Goal: Task Accomplishment & Management: Manage account settings

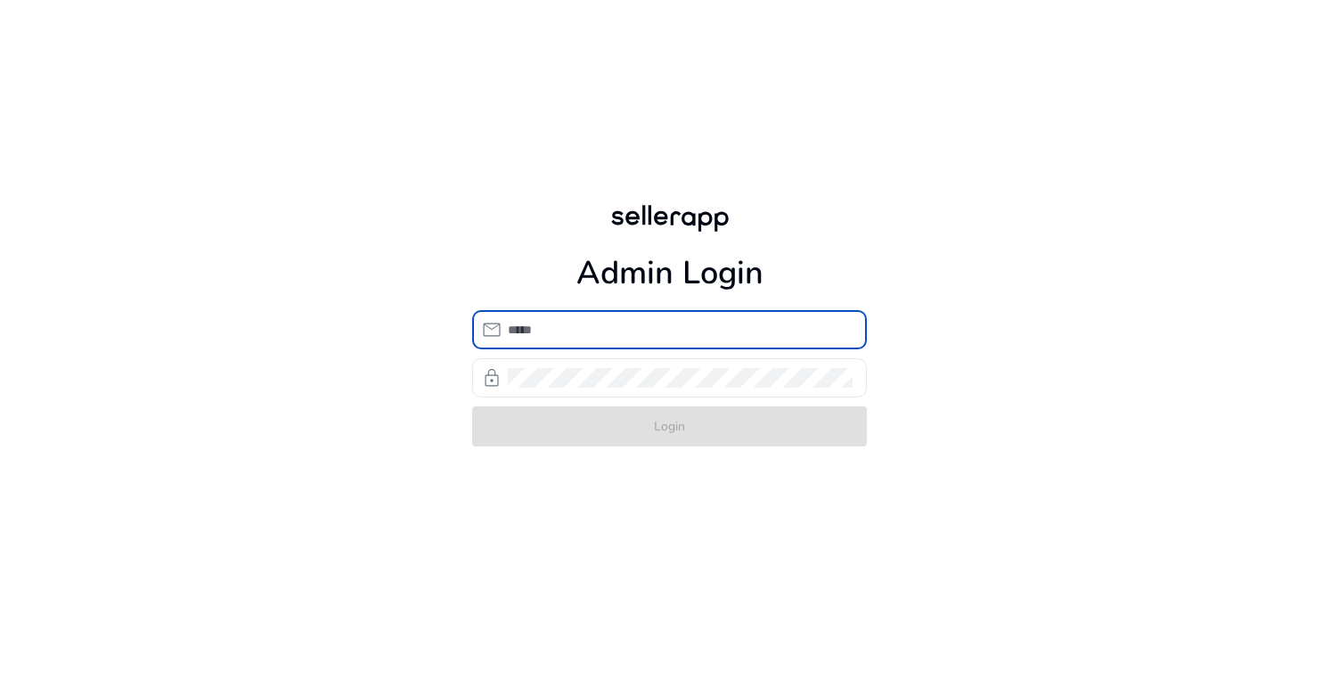
click at [525, 330] on input "email" at bounding box center [680, 330] width 345 height 20
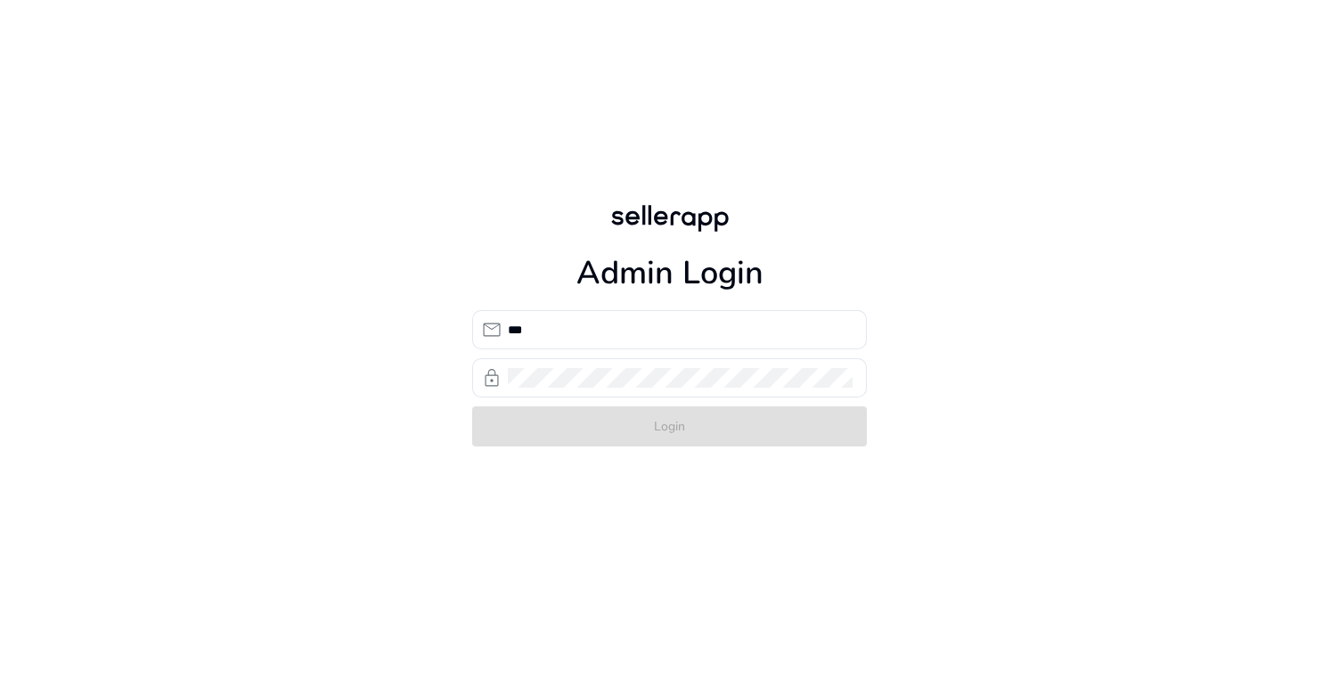
type input "**********"
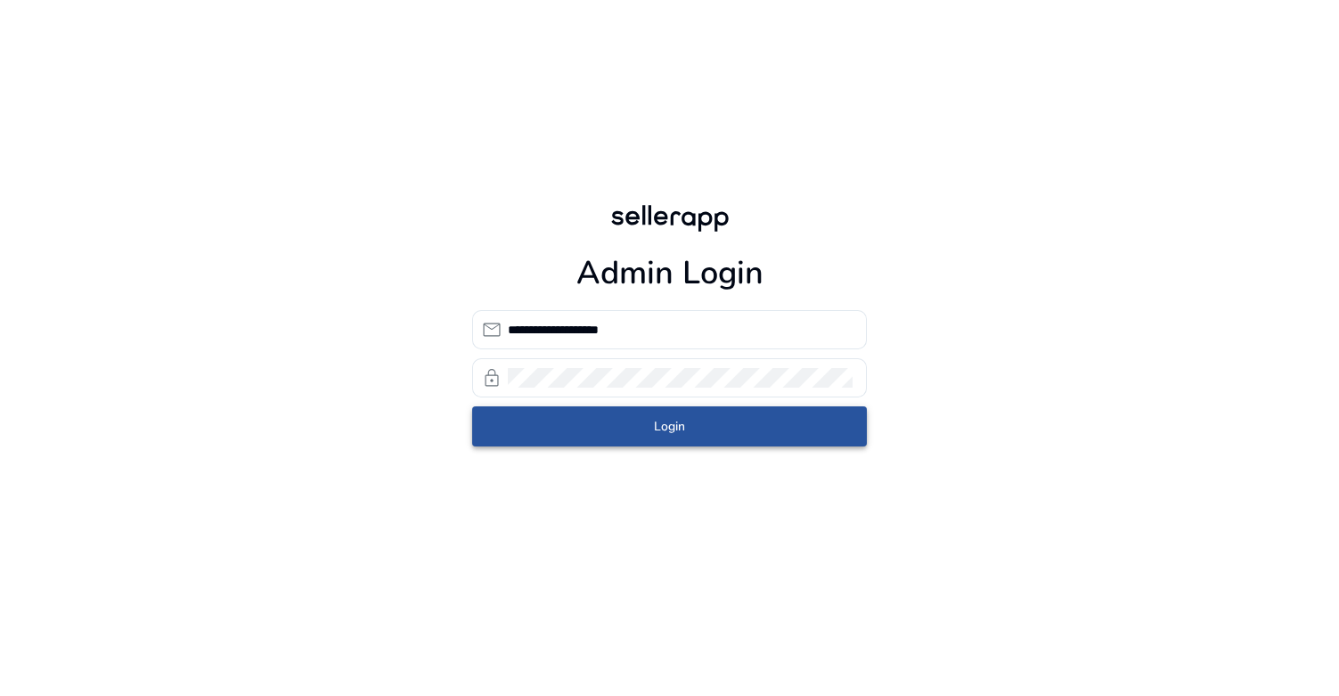
click at [645, 424] on span "submit" at bounding box center [669, 426] width 395 height 43
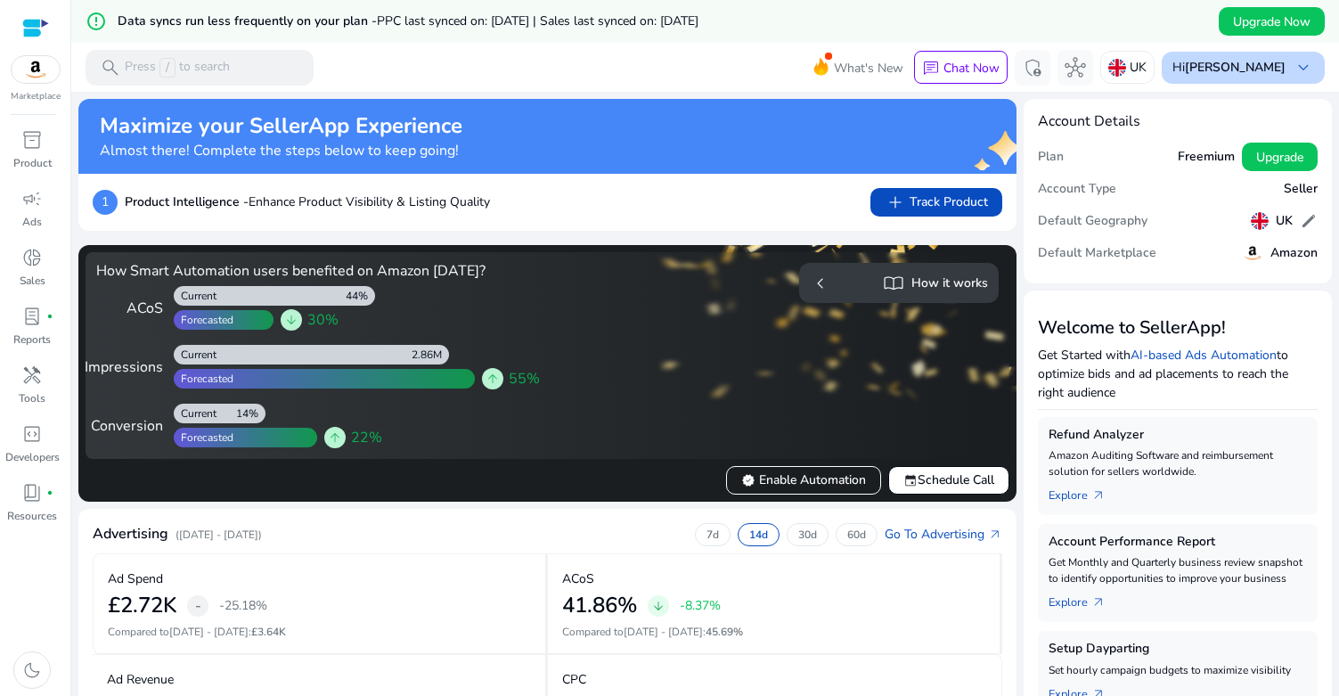
click at [1247, 71] on b "Curtis King" at bounding box center [1235, 67] width 101 height 17
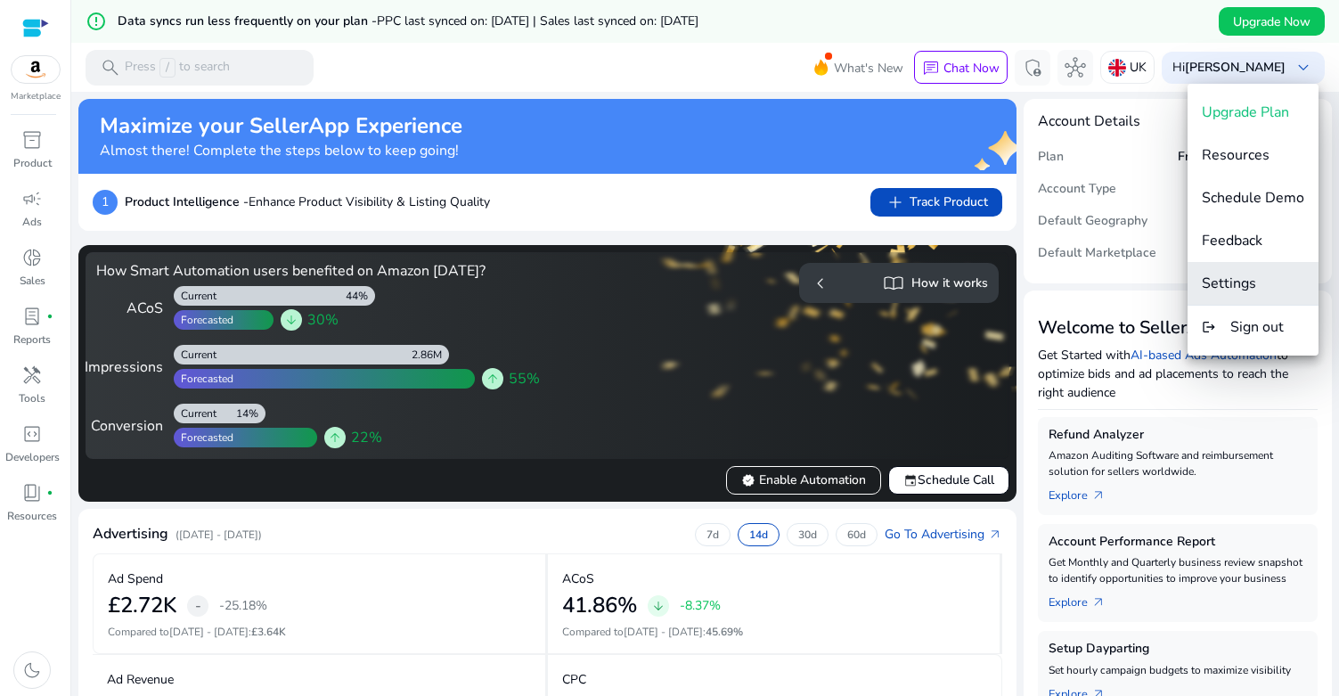
click at [1224, 282] on span "Settings" at bounding box center [1229, 284] width 54 height 20
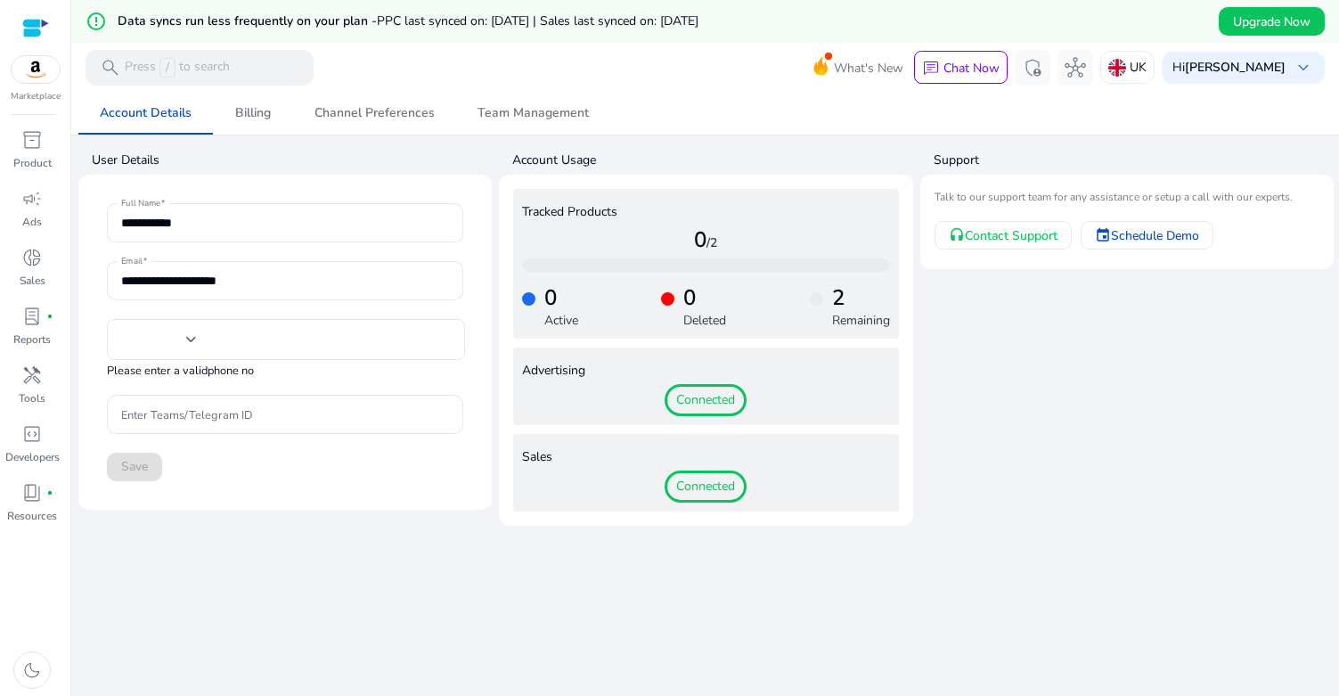
type input "***"
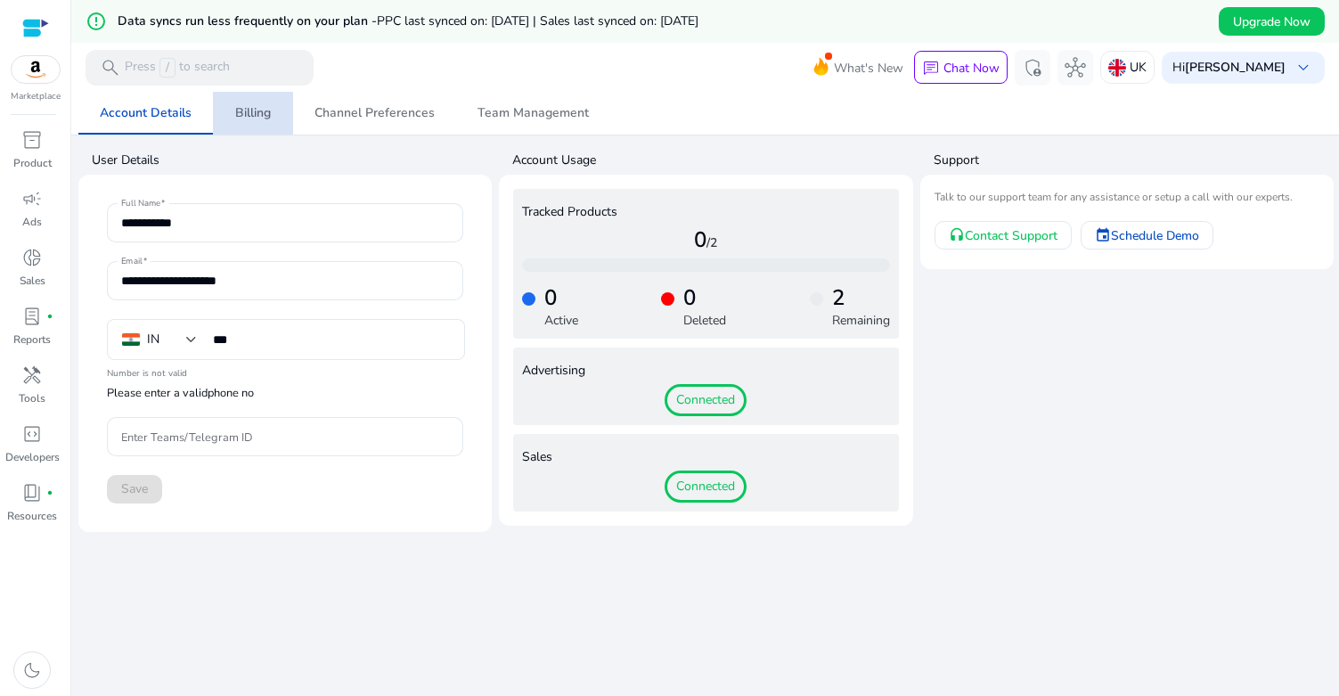
click at [254, 113] on span "Billing" at bounding box center [253, 113] width 36 height 12
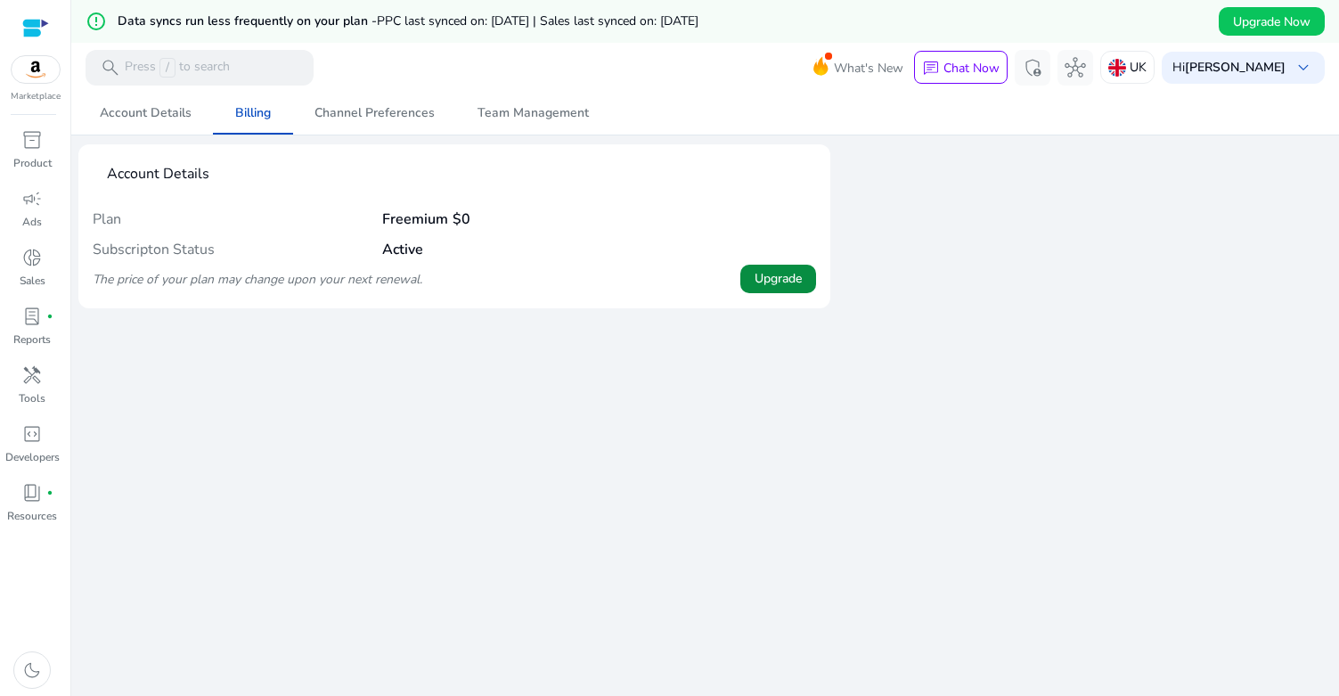
click at [768, 280] on span "Upgrade" at bounding box center [778, 278] width 47 height 19
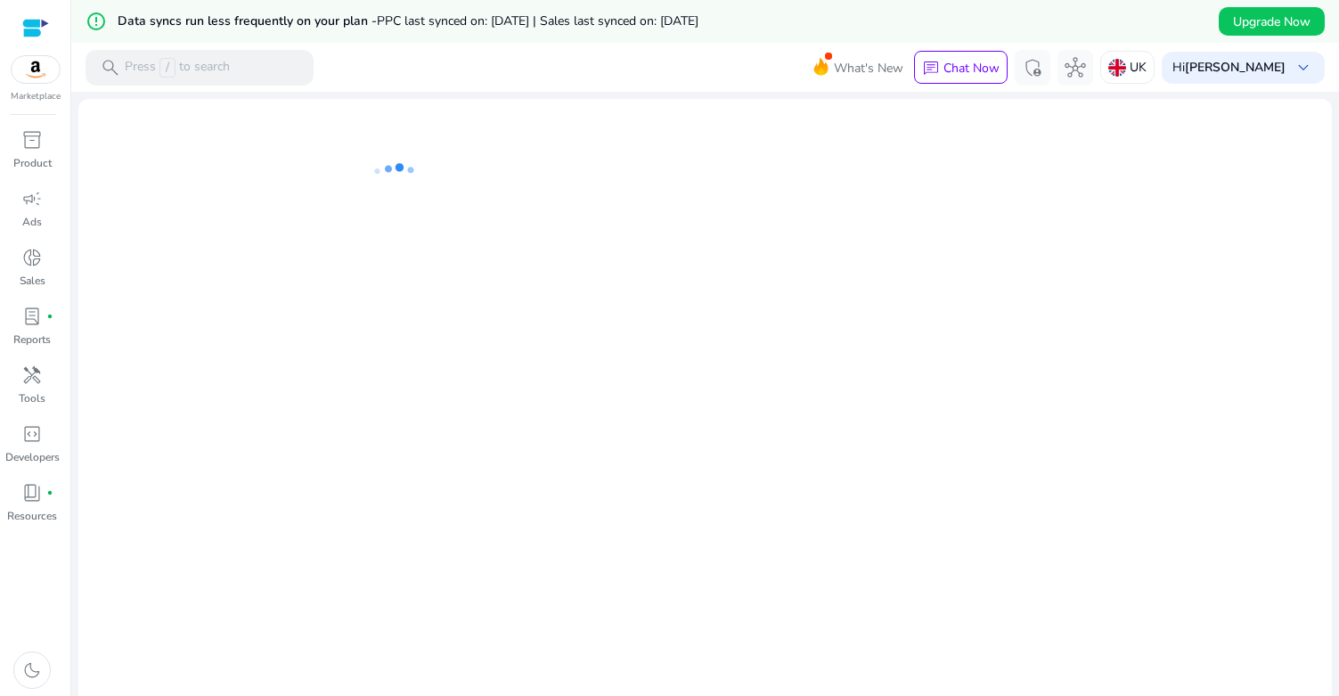
scroll to position [6, 0]
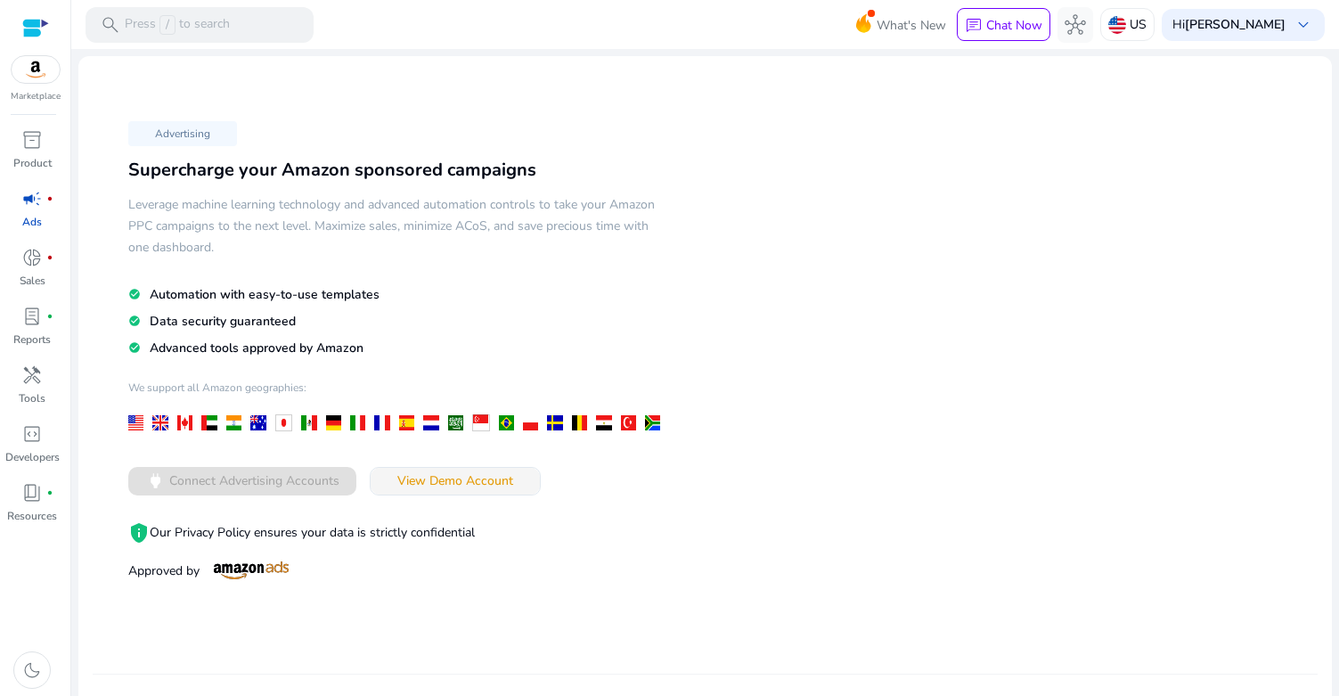
click at [490, 478] on span "View Demo Account" at bounding box center [455, 480] width 116 height 19
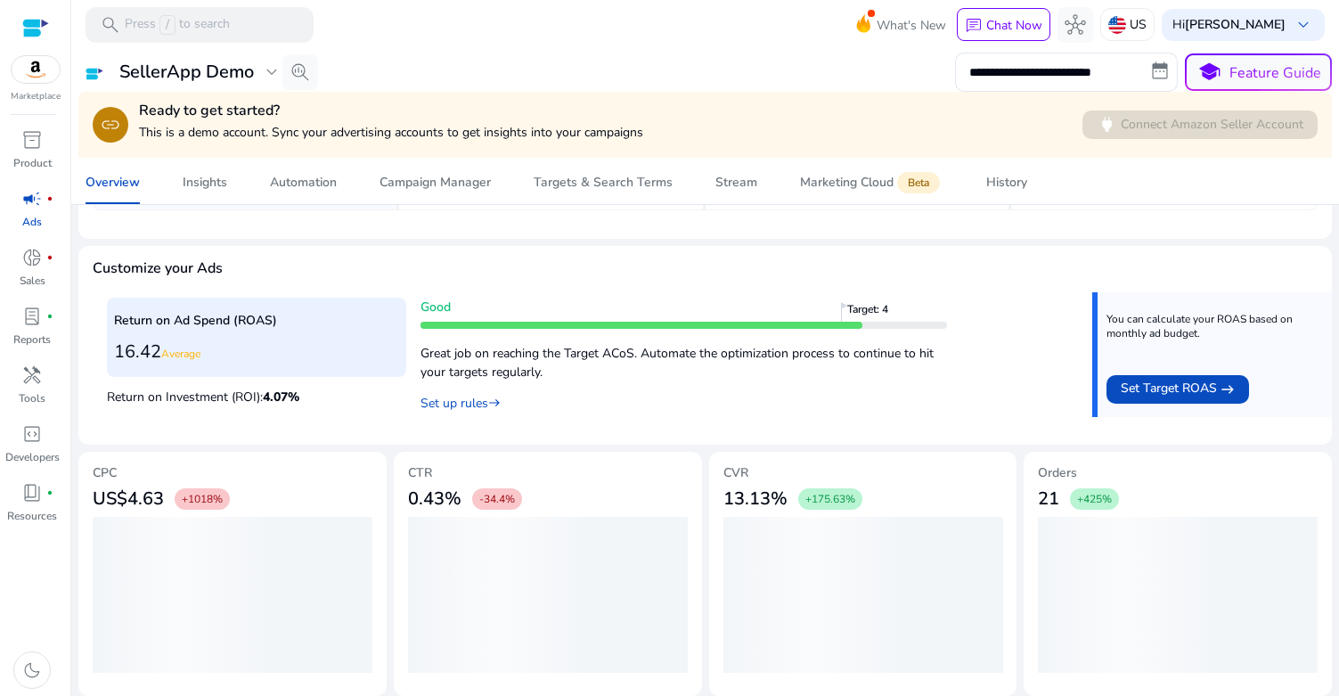
scroll to position [205, 0]
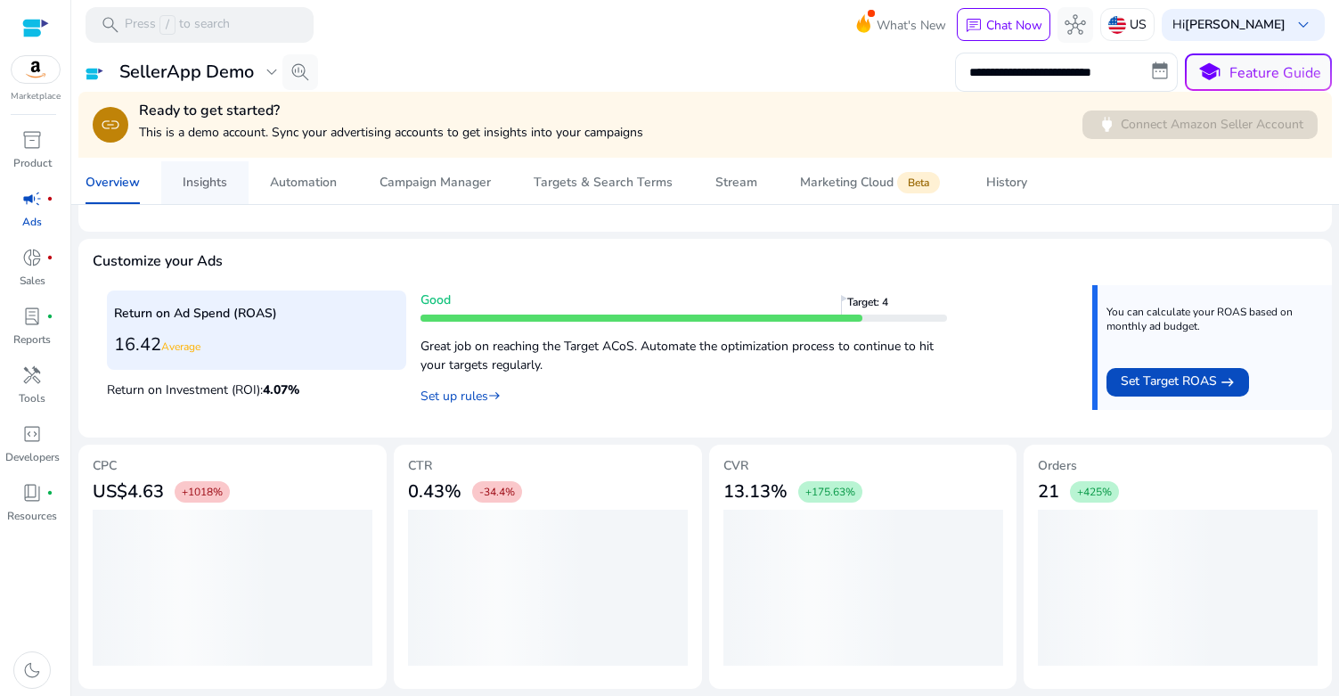
click at [199, 179] on div "Insights" at bounding box center [205, 182] width 45 height 12
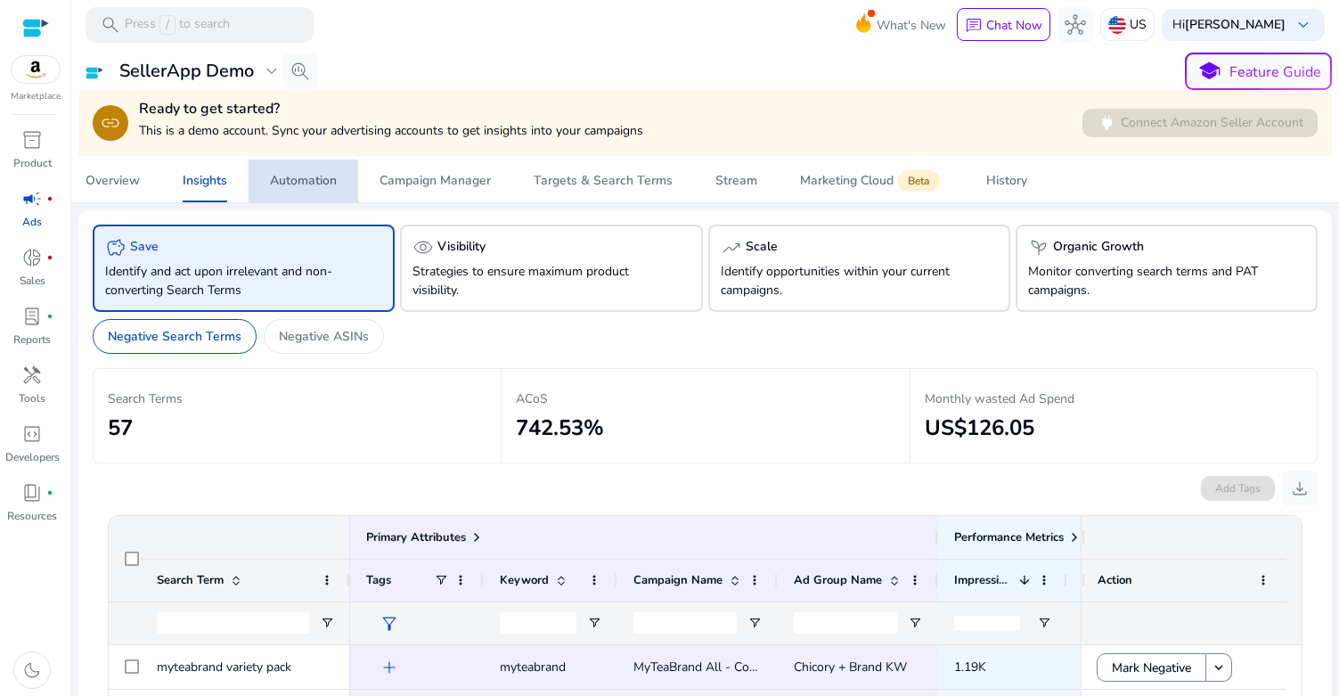
click at [305, 180] on div "Automation" at bounding box center [303, 181] width 67 height 12
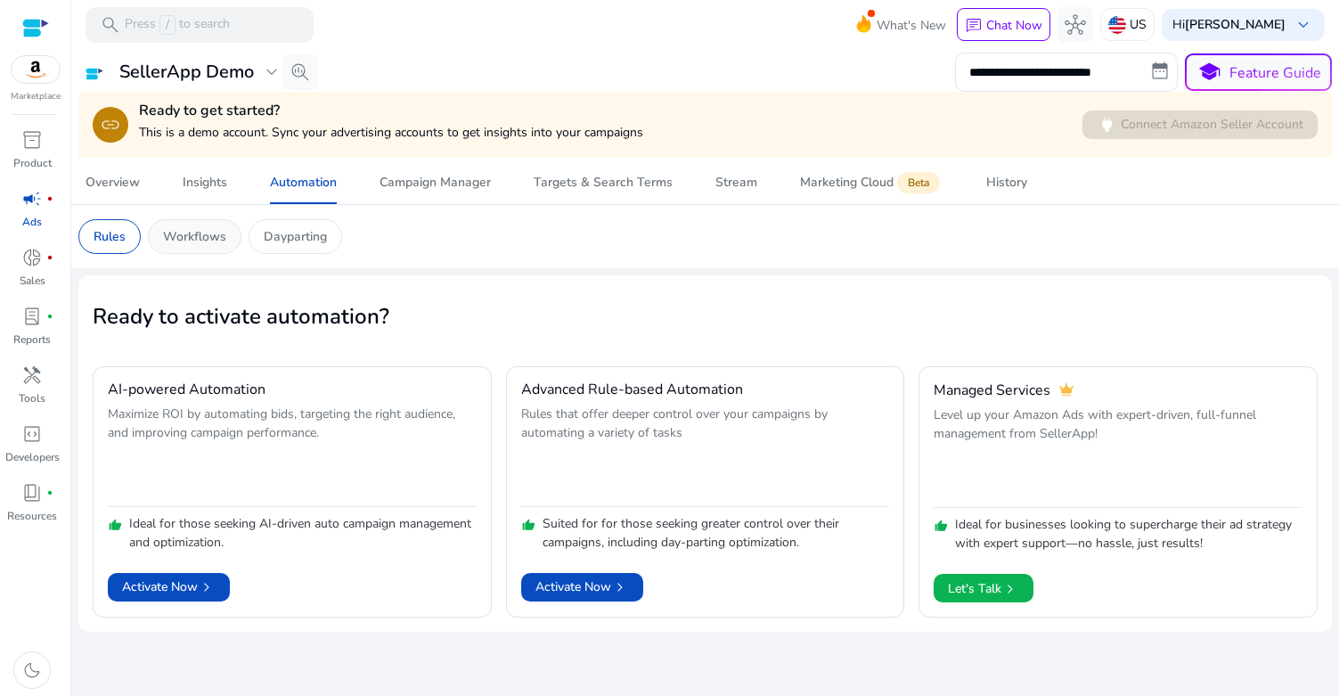
click at [166, 247] on div "Workflows" at bounding box center [195, 236] width 94 height 35
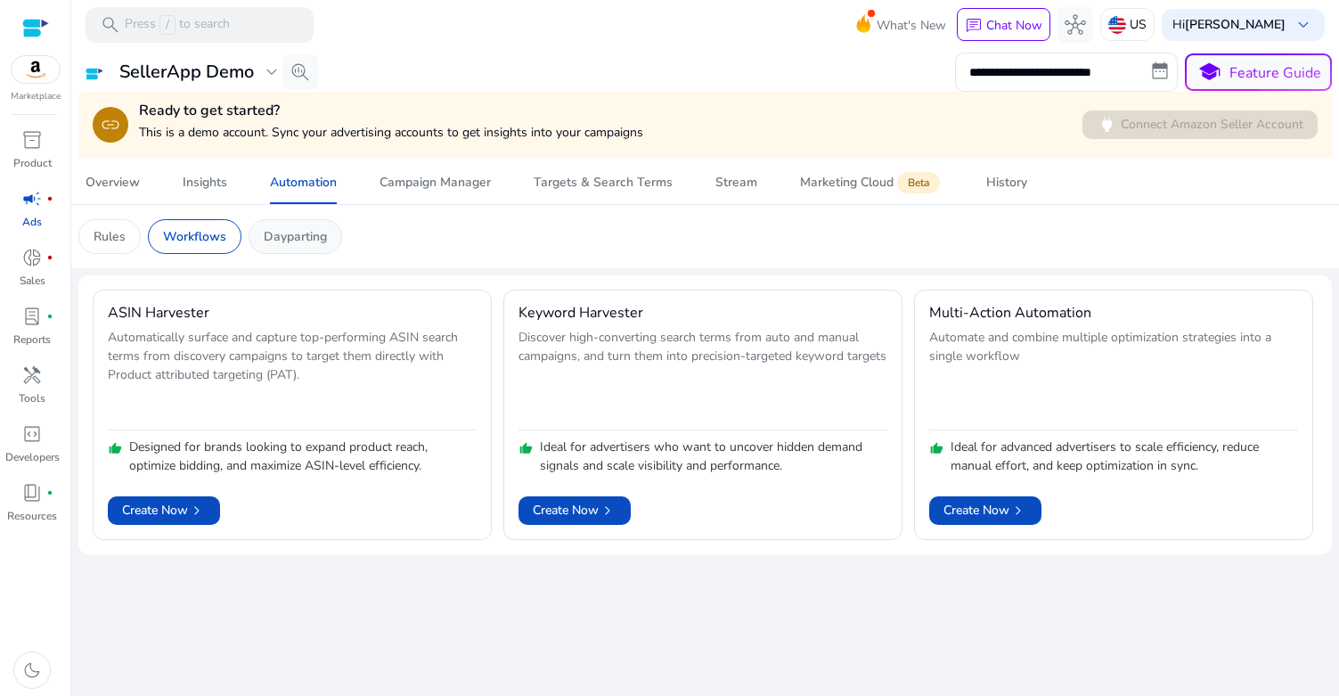
click at [315, 240] on p "Dayparting" at bounding box center [295, 236] width 63 height 19
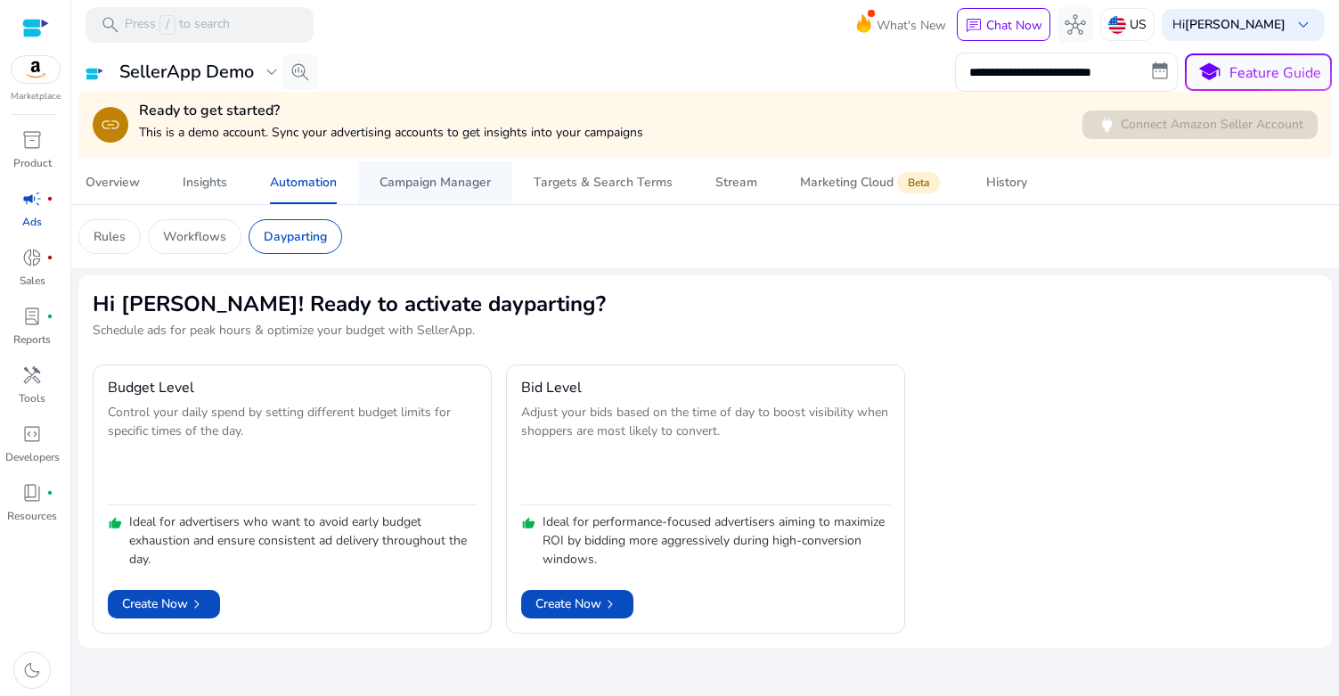
click at [460, 186] on div "Campaign Manager" at bounding box center [435, 182] width 111 height 12
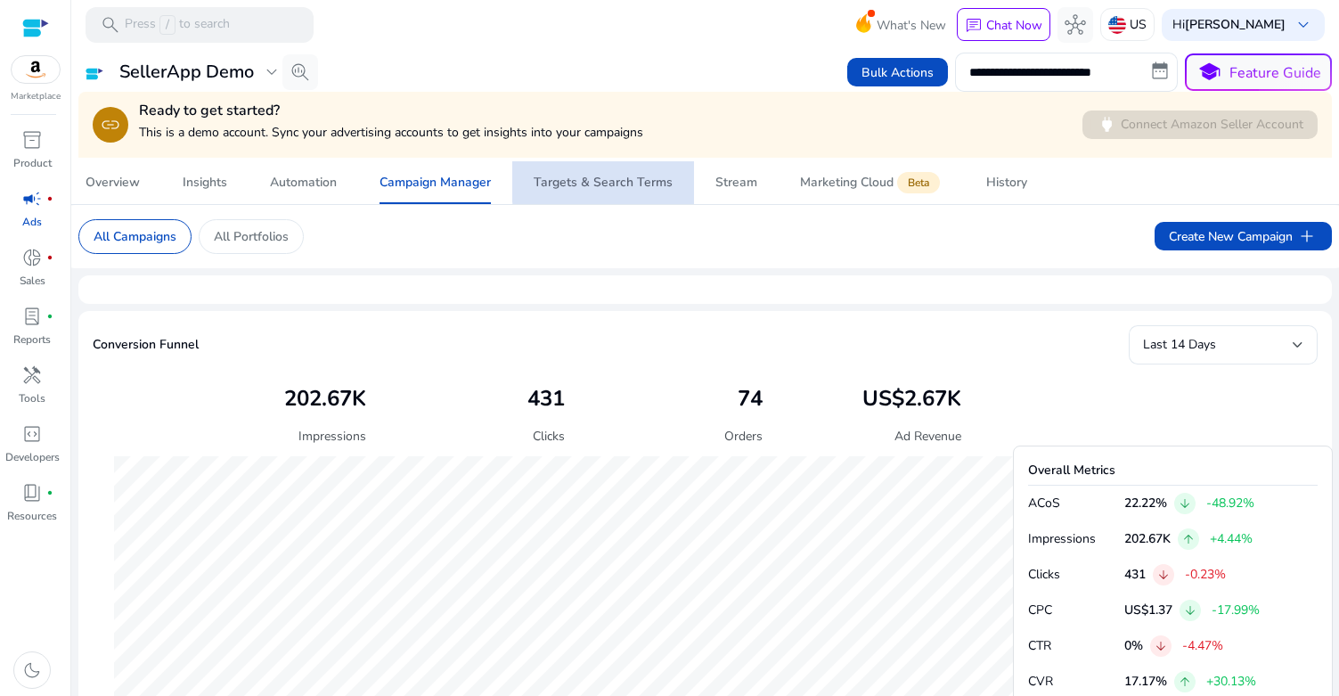
click at [627, 182] on div "Targets & Search Terms" at bounding box center [603, 182] width 139 height 12
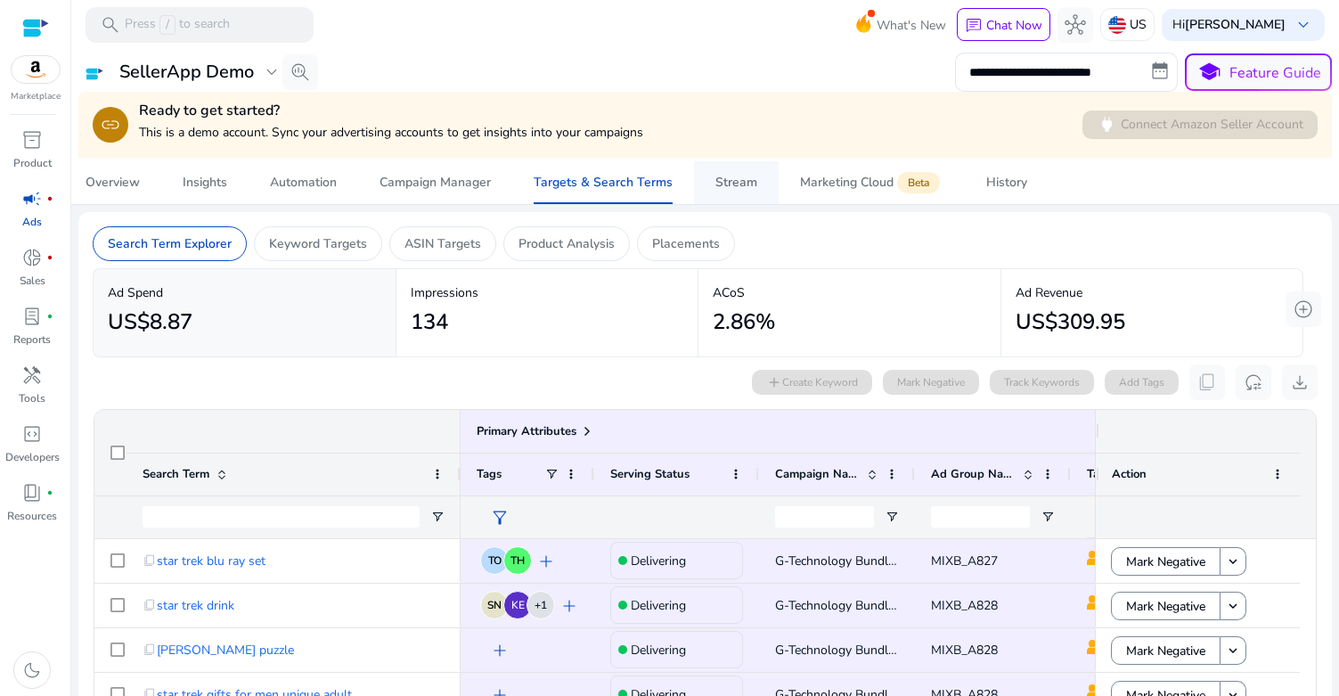
click at [730, 179] on div "Stream" at bounding box center [737, 182] width 42 height 12
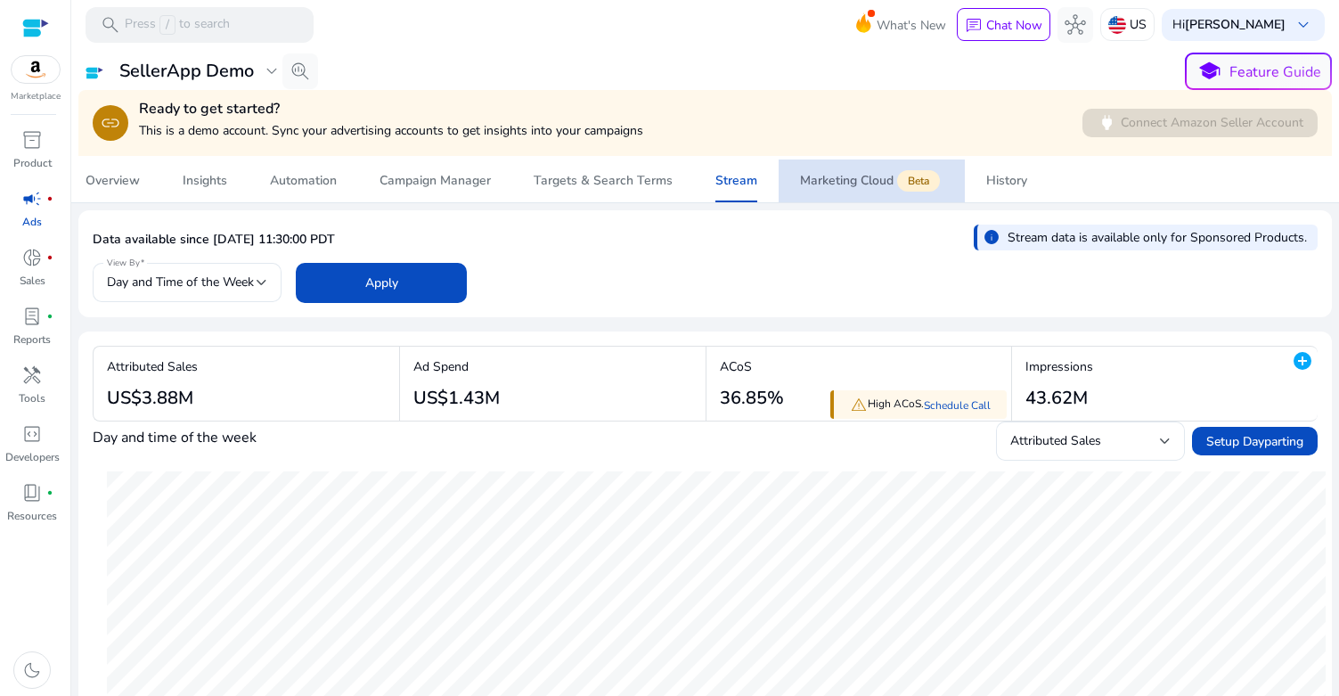
click at [866, 176] on div "Marketing Cloud Beta" at bounding box center [871, 181] width 143 height 14
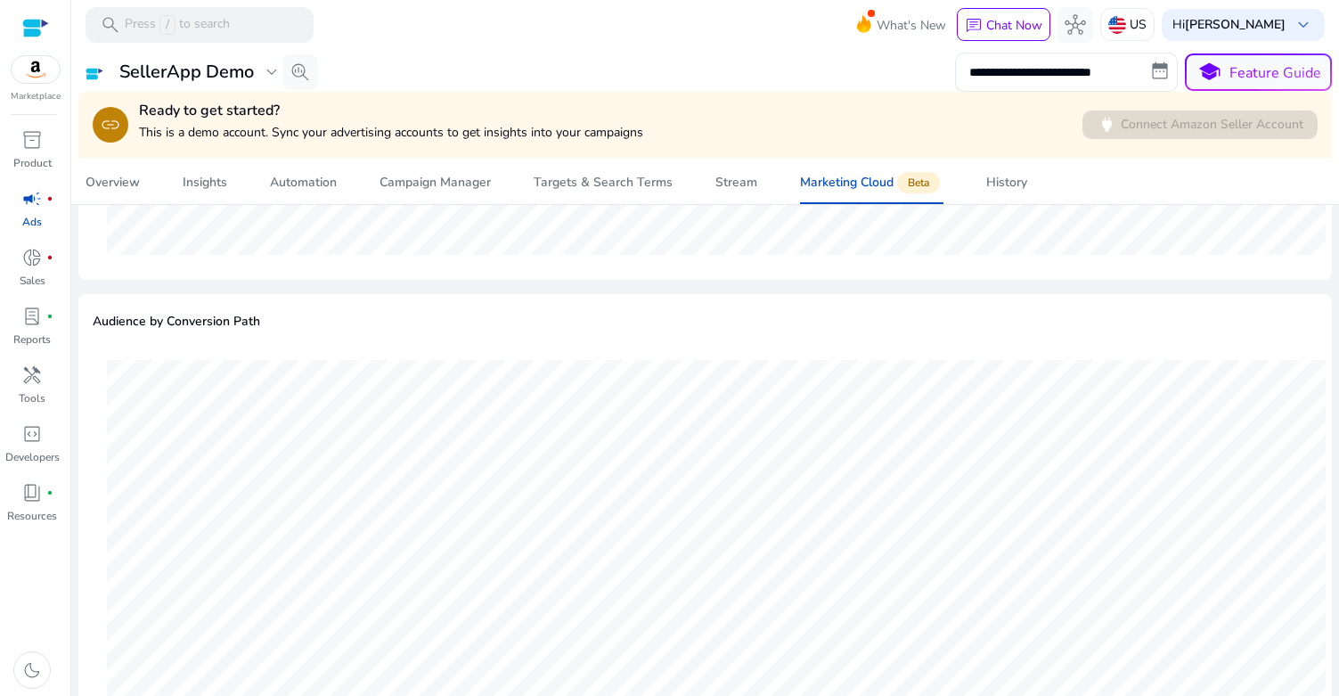
scroll to position [1963, 0]
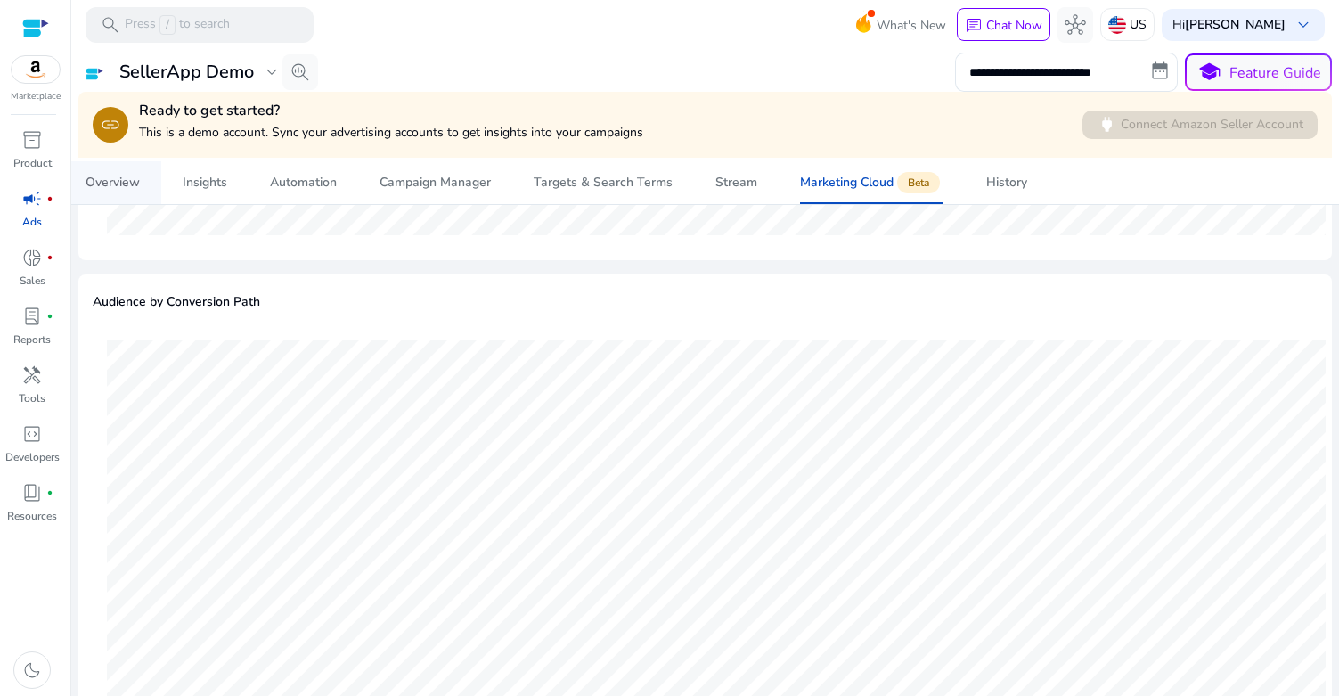
click at [118, 179] on div "Overview" at bounding box center [113, 182] width 54 height 12
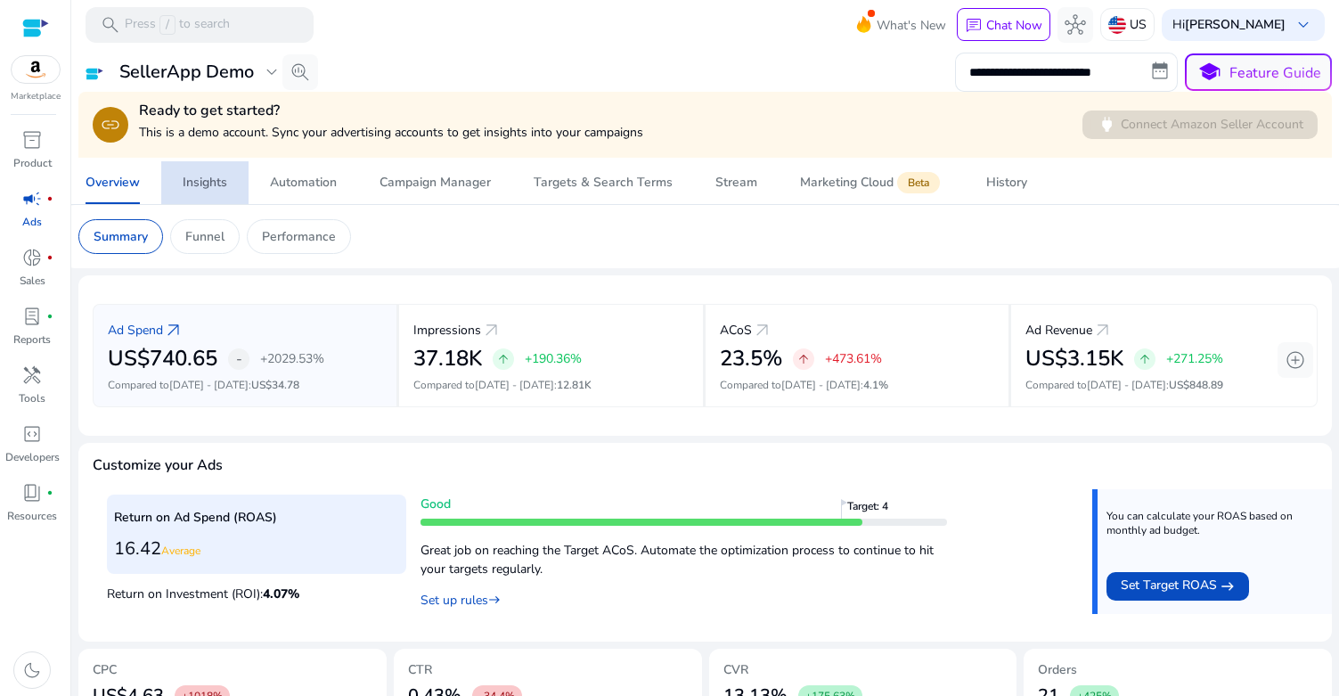
click at [210, 184] on div "Insights" at bounding box center [205, 182] width 45 height 12
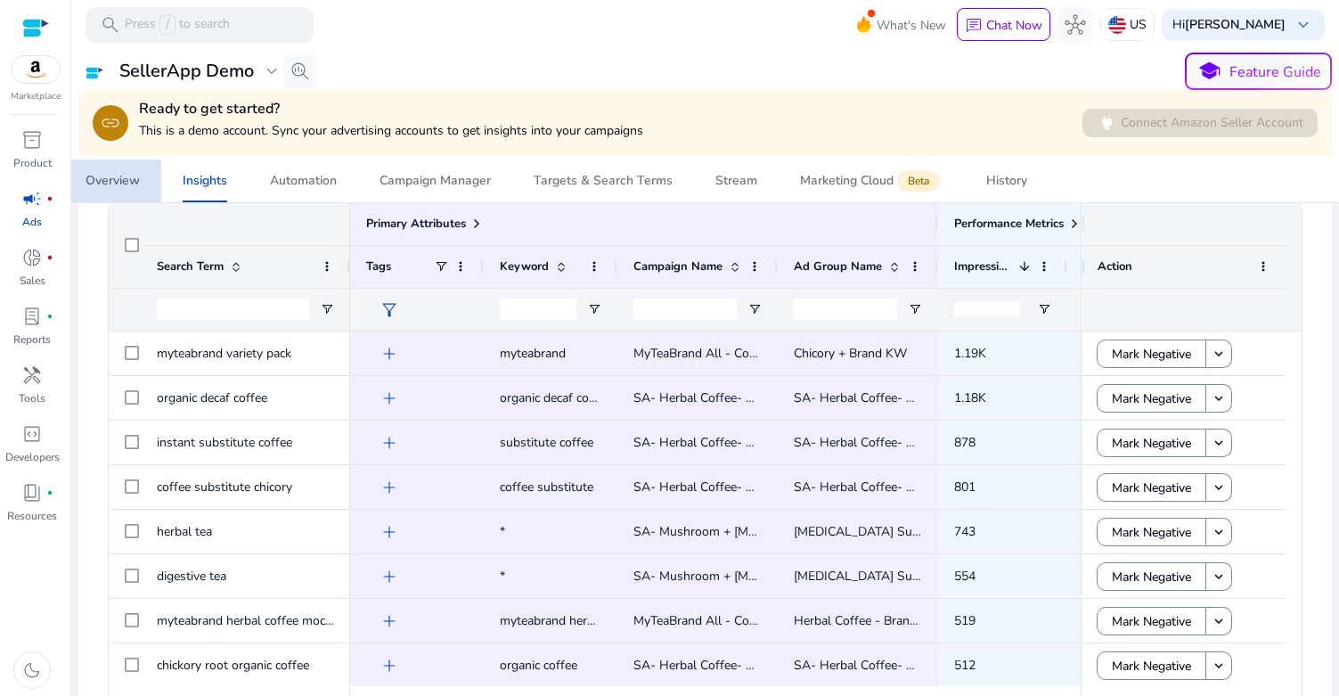
click at [104, 181] on div "Overview" at bounding box center [113, 181] width 54 height 12
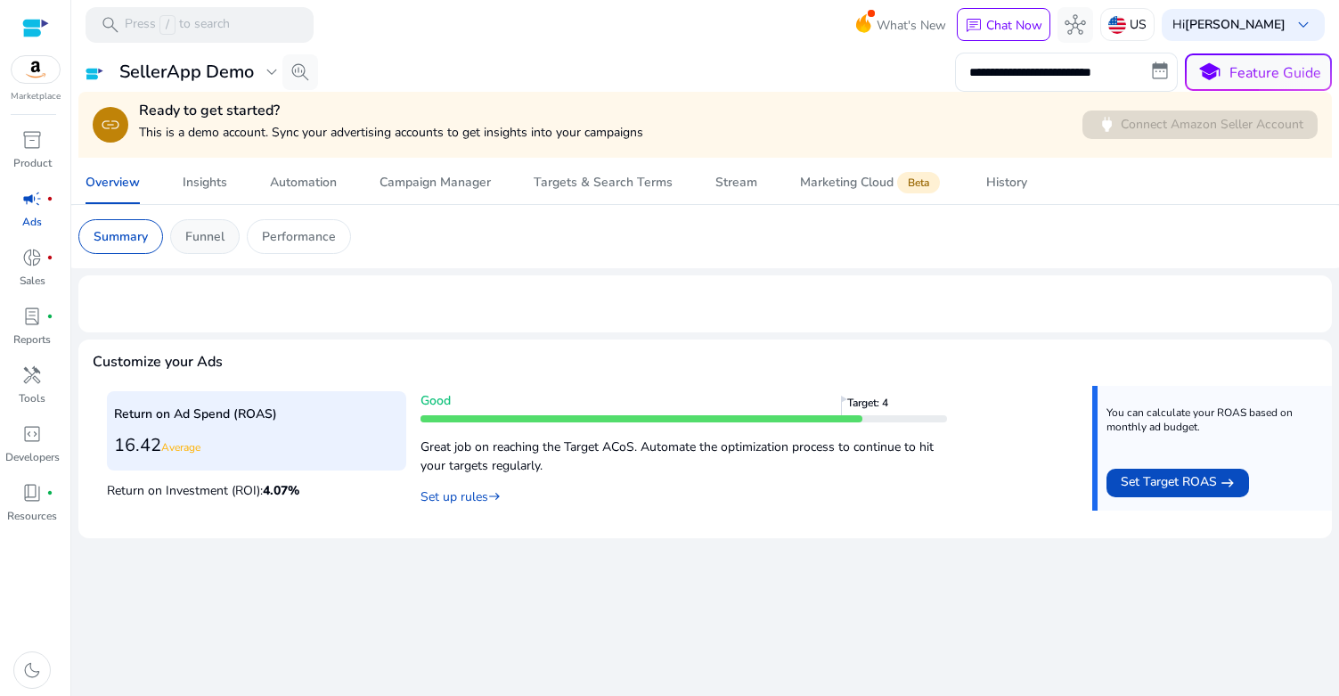
click at [217, 238] on p "Funnel" at bounding box center [204, 236] width 39 height 19
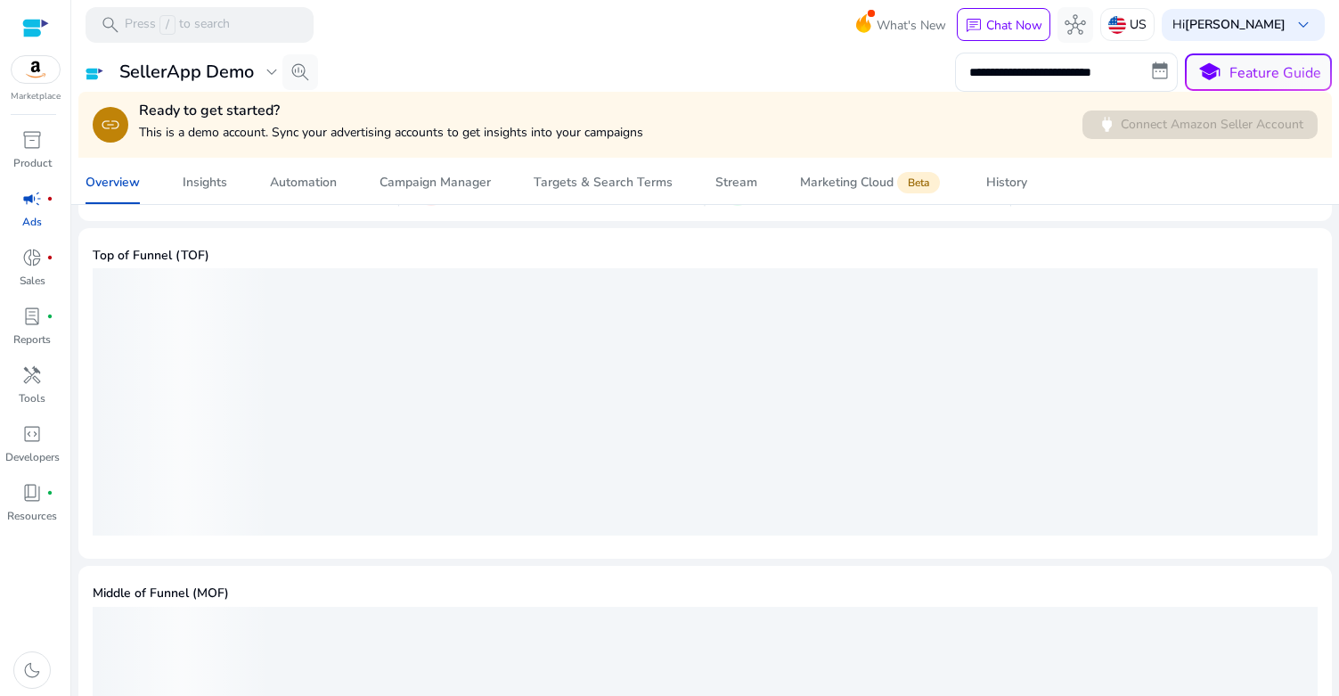
scroll to position [430, 0]
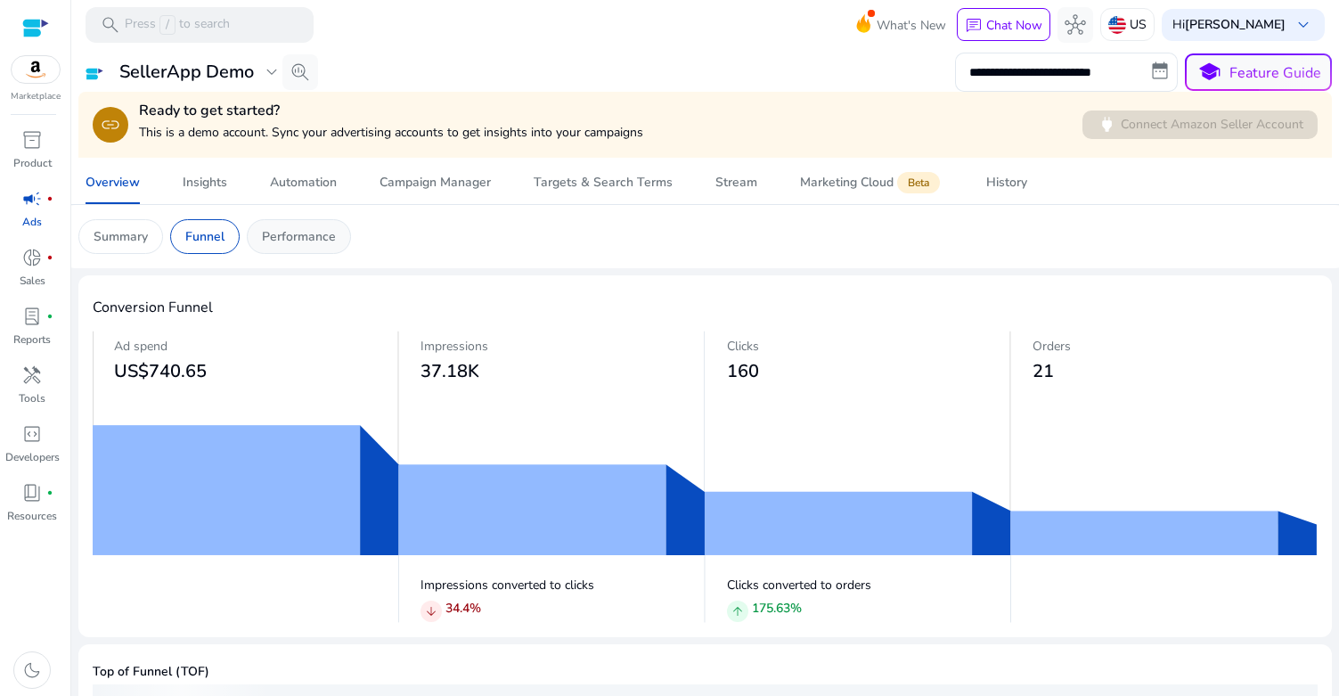
click at [323, 223] on div "Performance" at bounding box center [299, 236] width 104 height 35
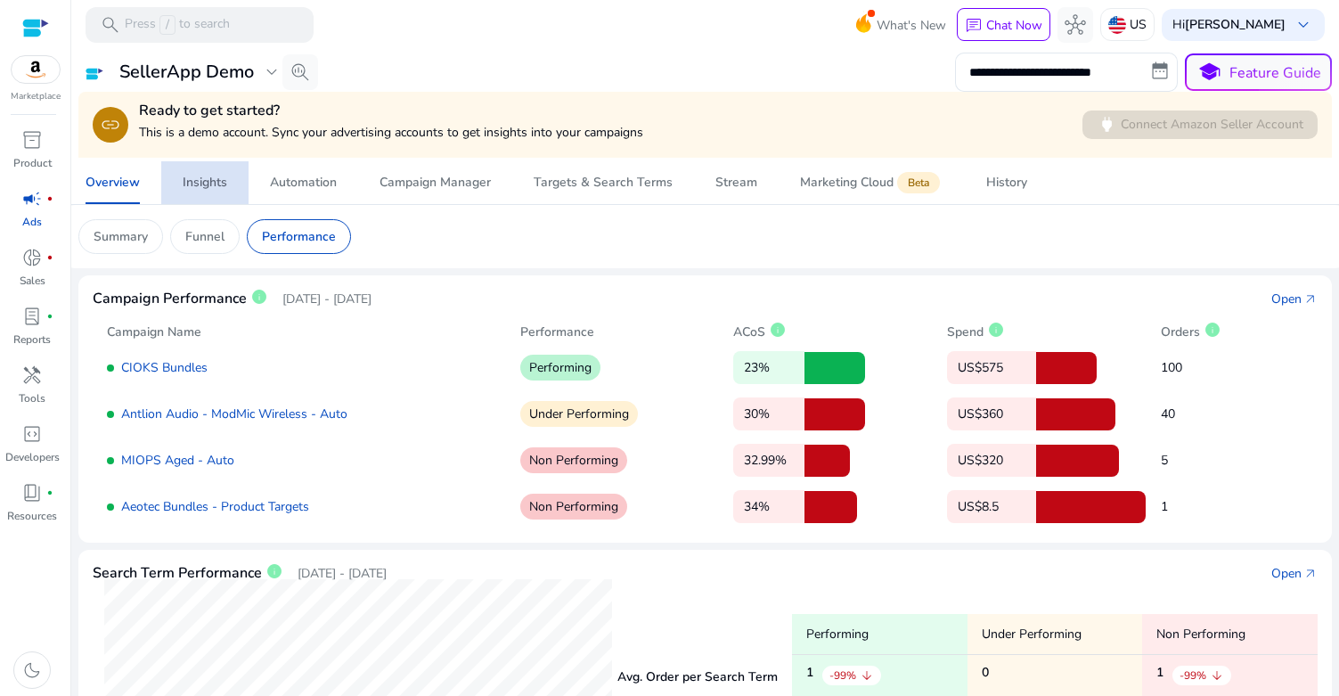
click at [199, 180] on div "Insights" at bounding box center [205, 182] width 45 height 12
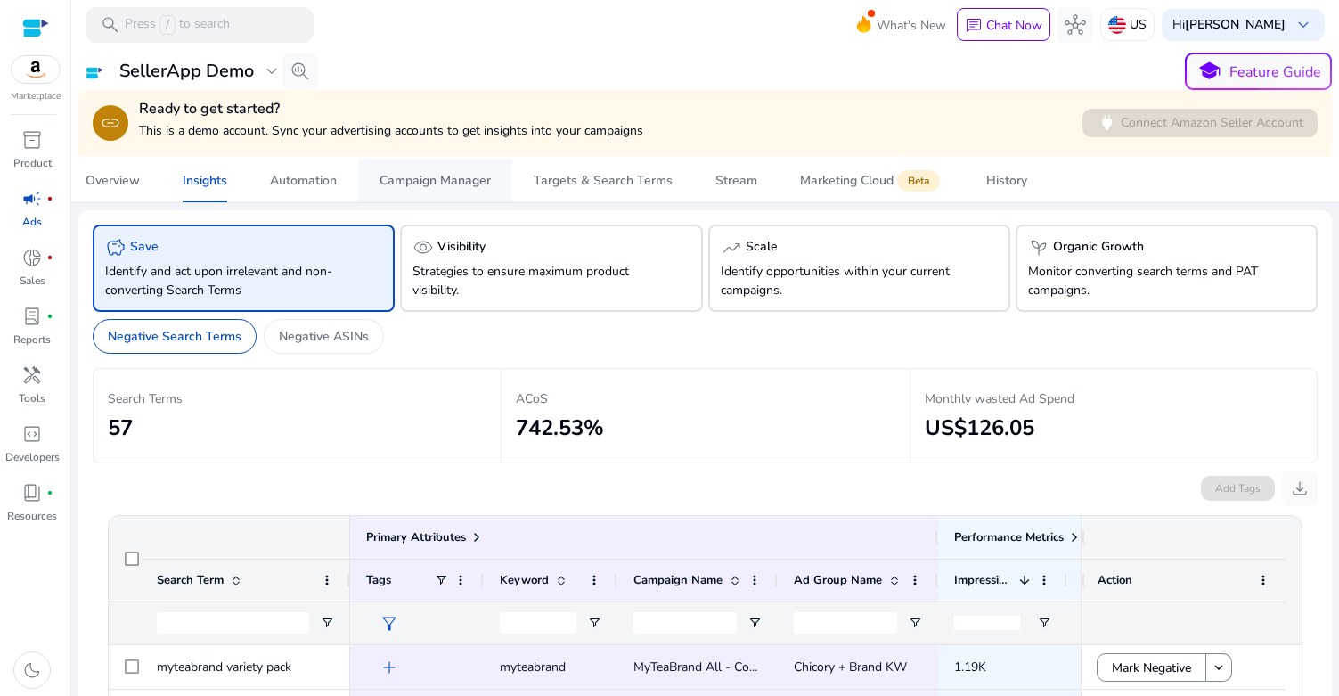
click at [463, 170] on span "Campaign Manager" at bounding box center [435, 180] width 111 height 43
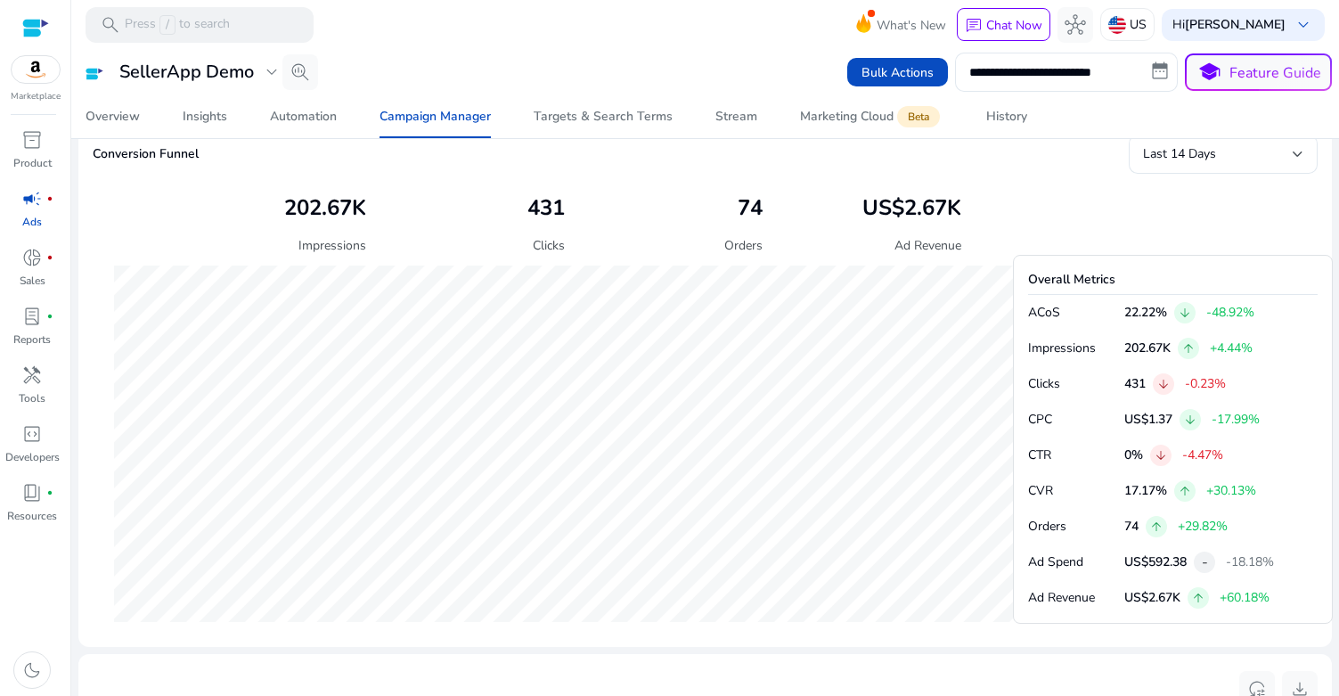
scroll to position [322, 0]
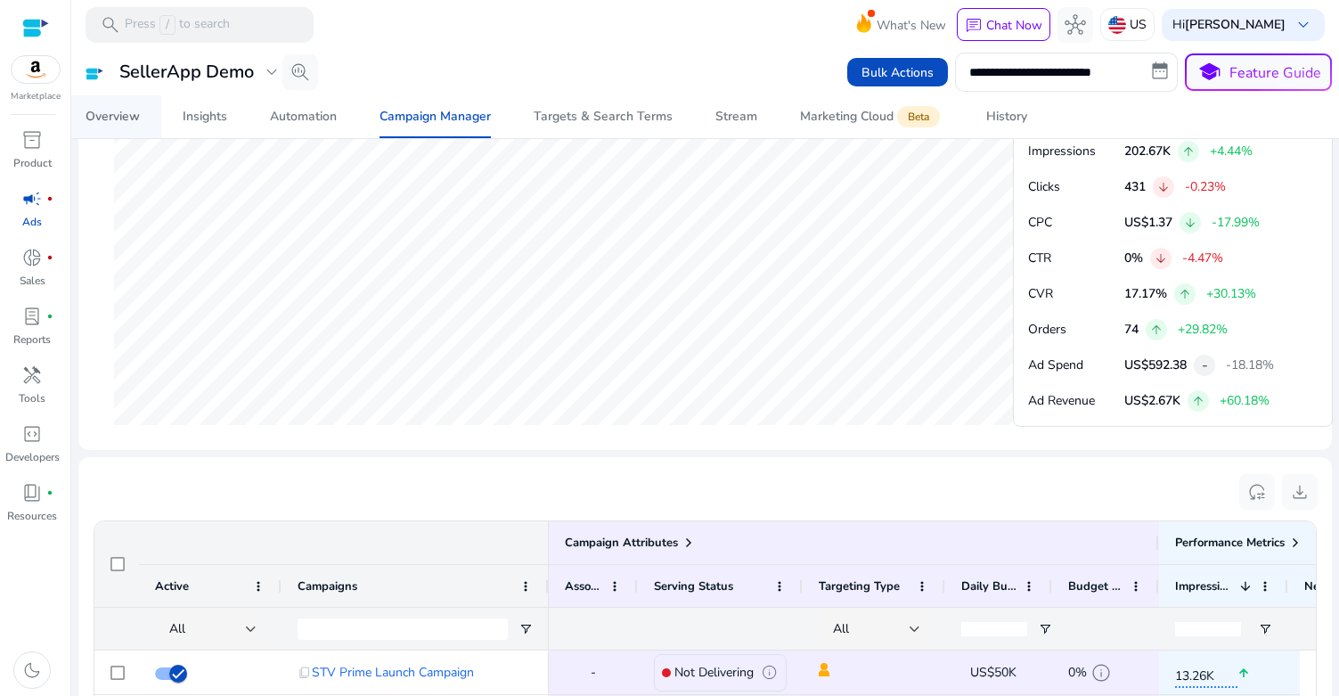
click at [131, 119] on div "Overview" at bounding box center [113, 116] width 54 height 12
